Goal: Task Accomplishment & Management: Manage account settings

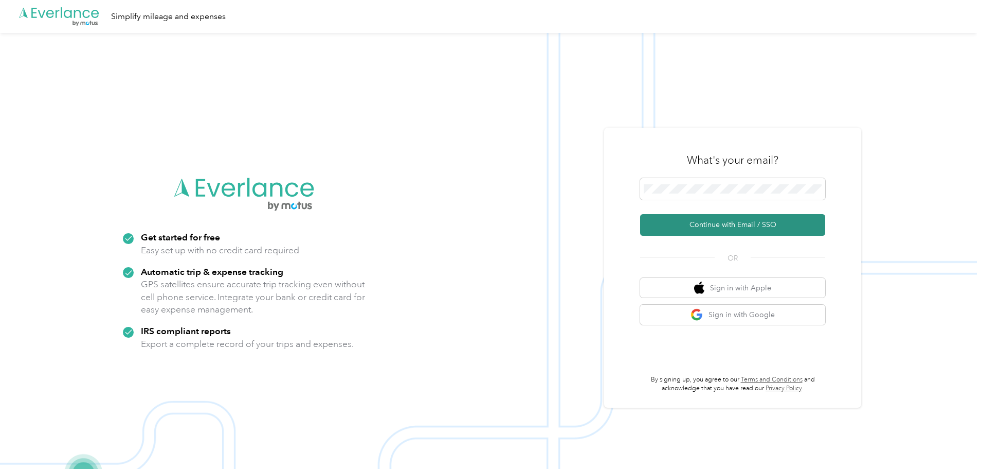
click at [707, 221] on button "Continue with Email / SSO" at bounding box center [732, 225] width 185 height 22
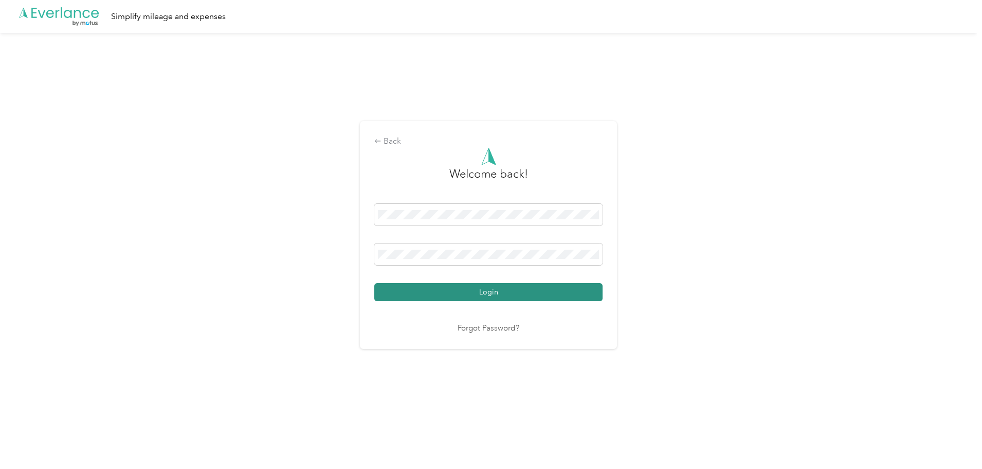
click at [507, 295] on button "Login" at bounding box center [488, 292] width 228 height 18
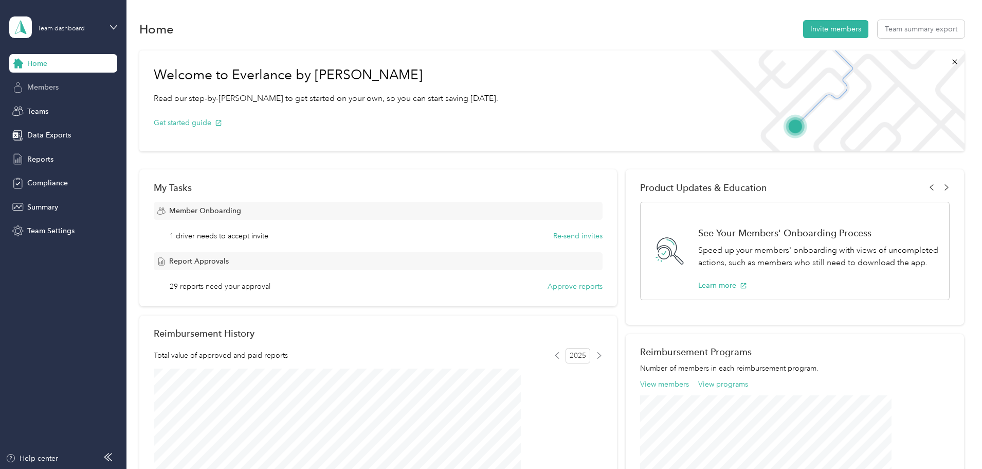
click at [74, 91] on div "Members" at bounding box center [63, 87] width 108 height 19
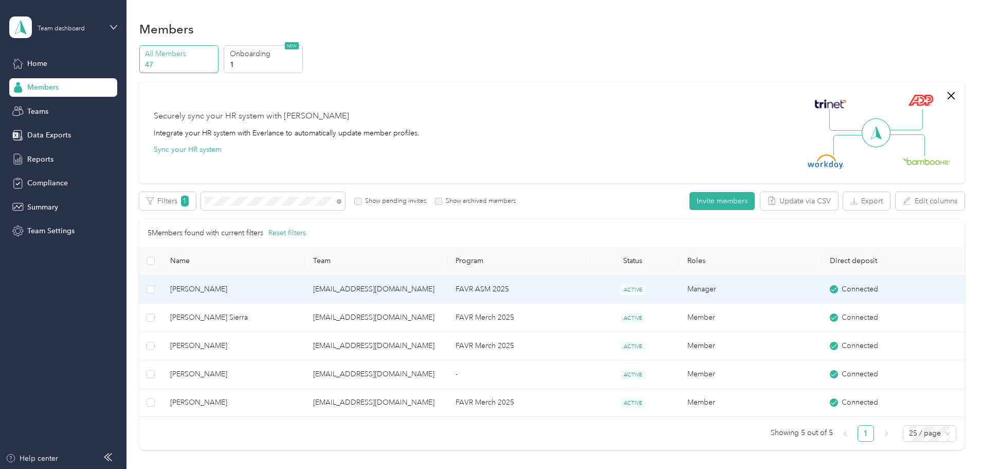
click at [292, 295] on td "[PERSON_NAME]" at bounding box center [233, 289] width 142 height 28
